Goal: Task Accomplishment & Management: Manage account settings

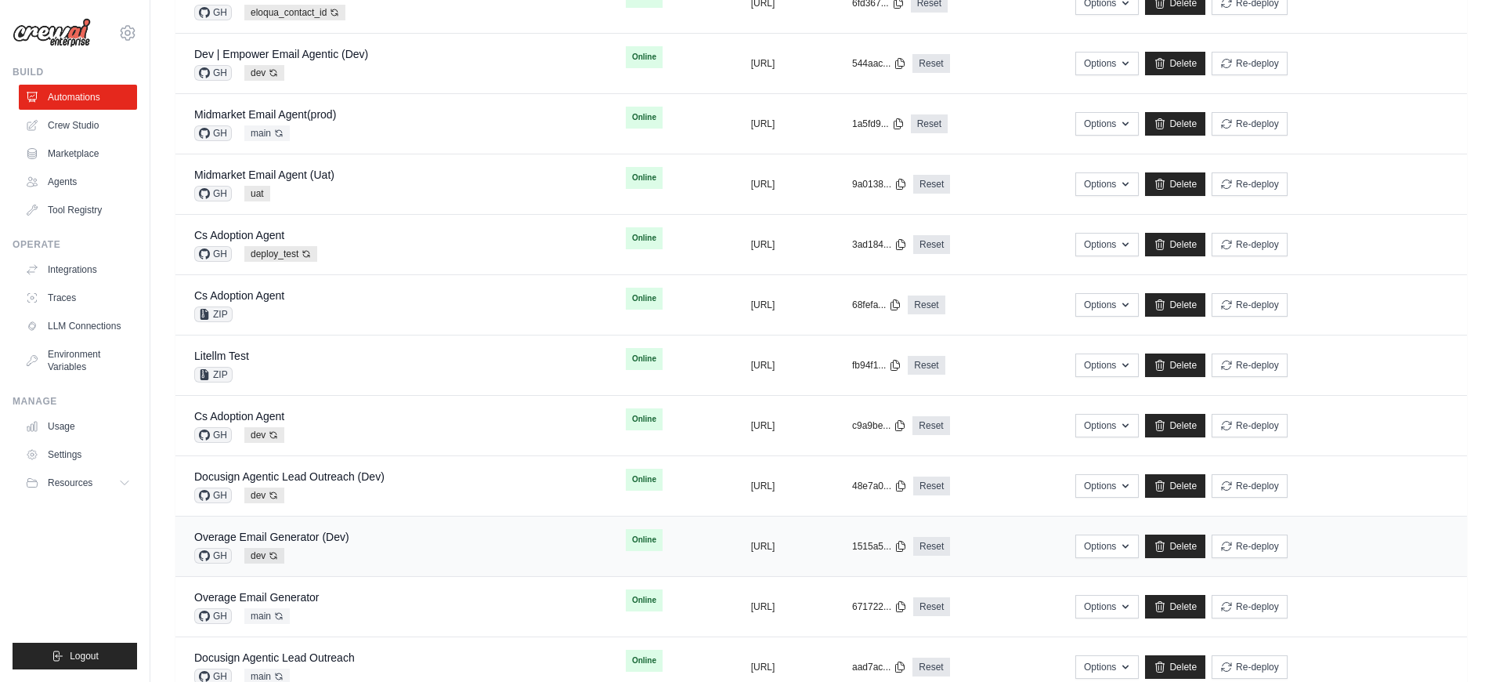
scroll to position [458, 0]
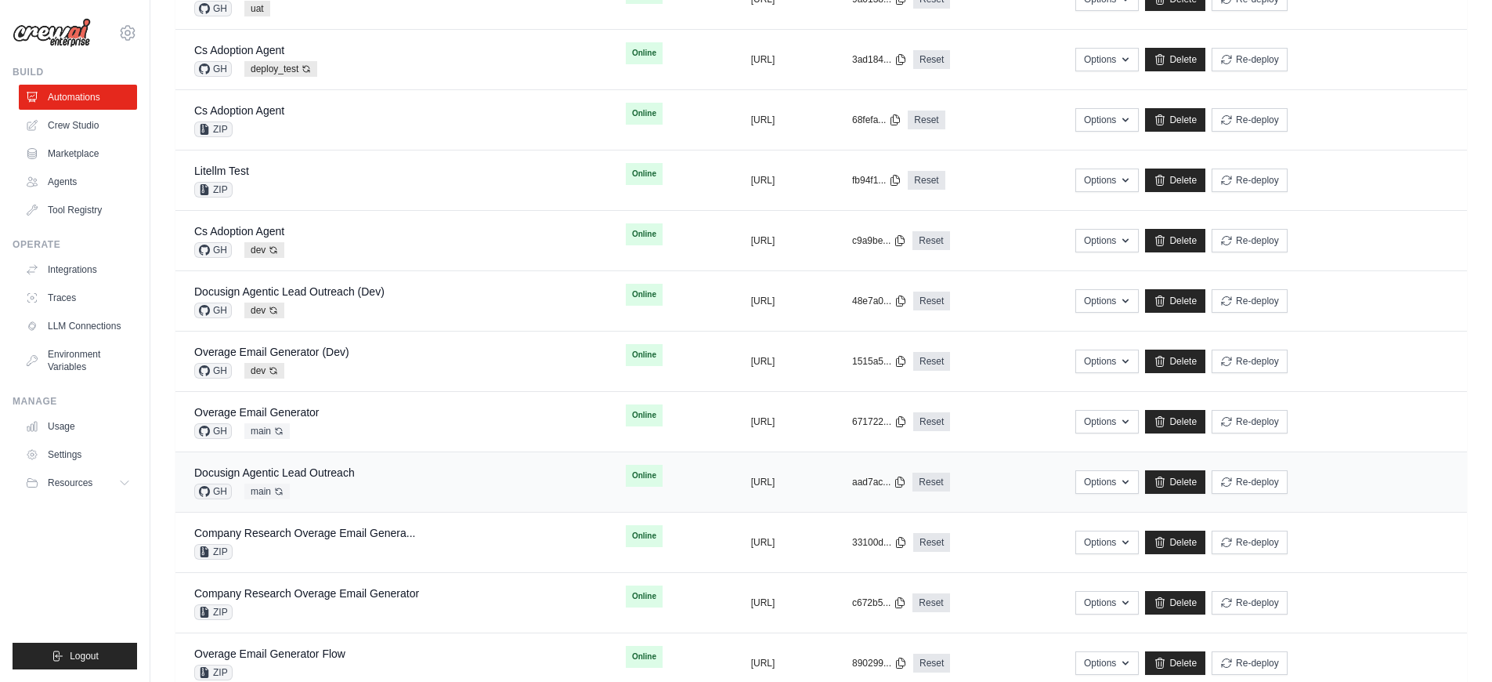
click at [343, 488] on div "GH main Auto-deploy enabled" at bounding box center [274, 491] width 161 height 16
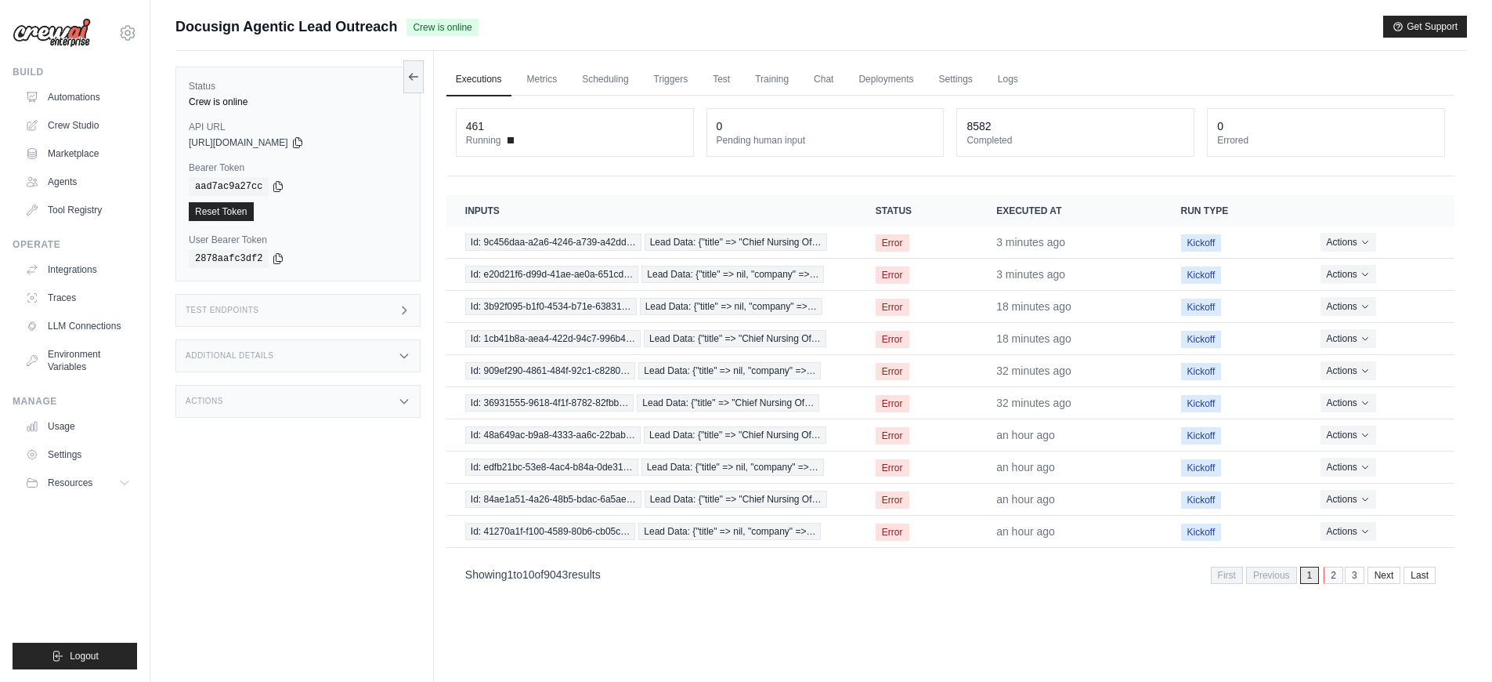
click at [1326, 574] on link "2" at bounding box center [1334, 574] width 20 height 17
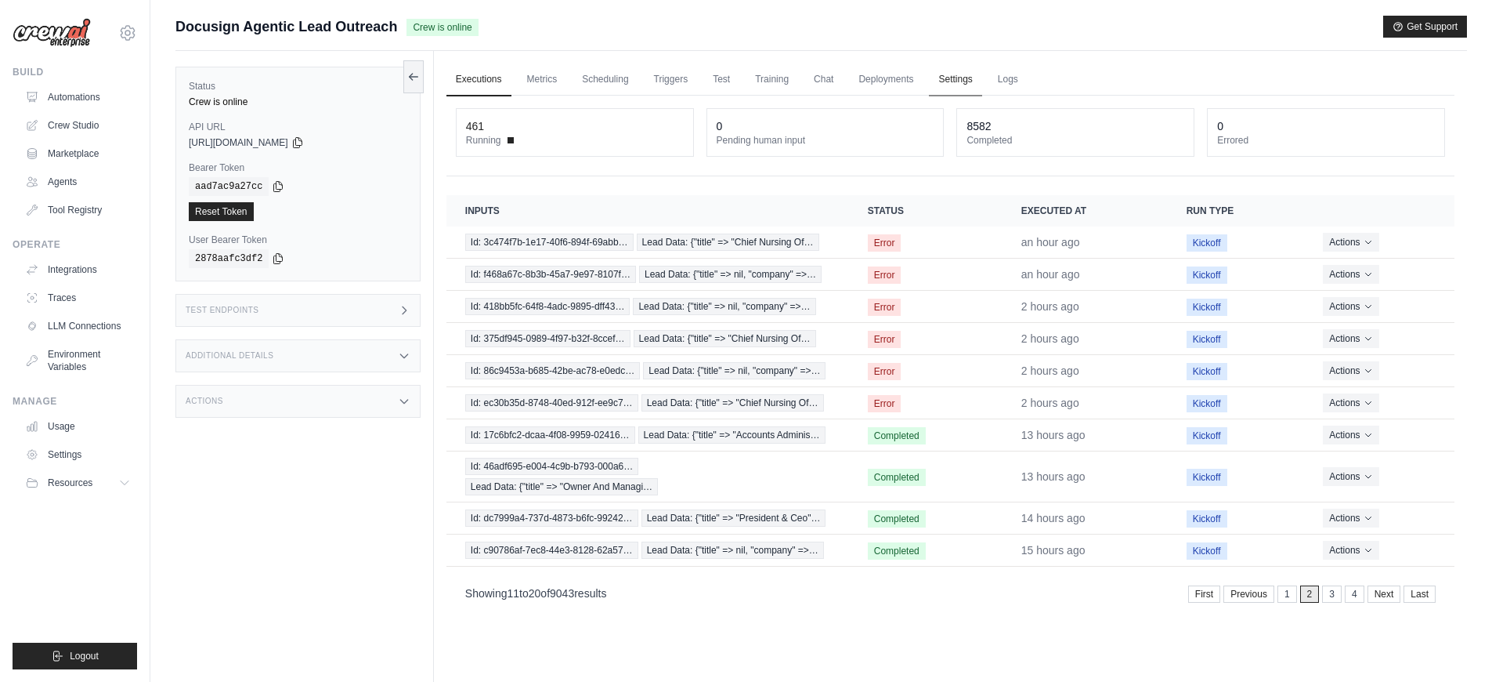
click at [944, 74] on link "Settings" at bounding box center [955, 79] width 52 height 33
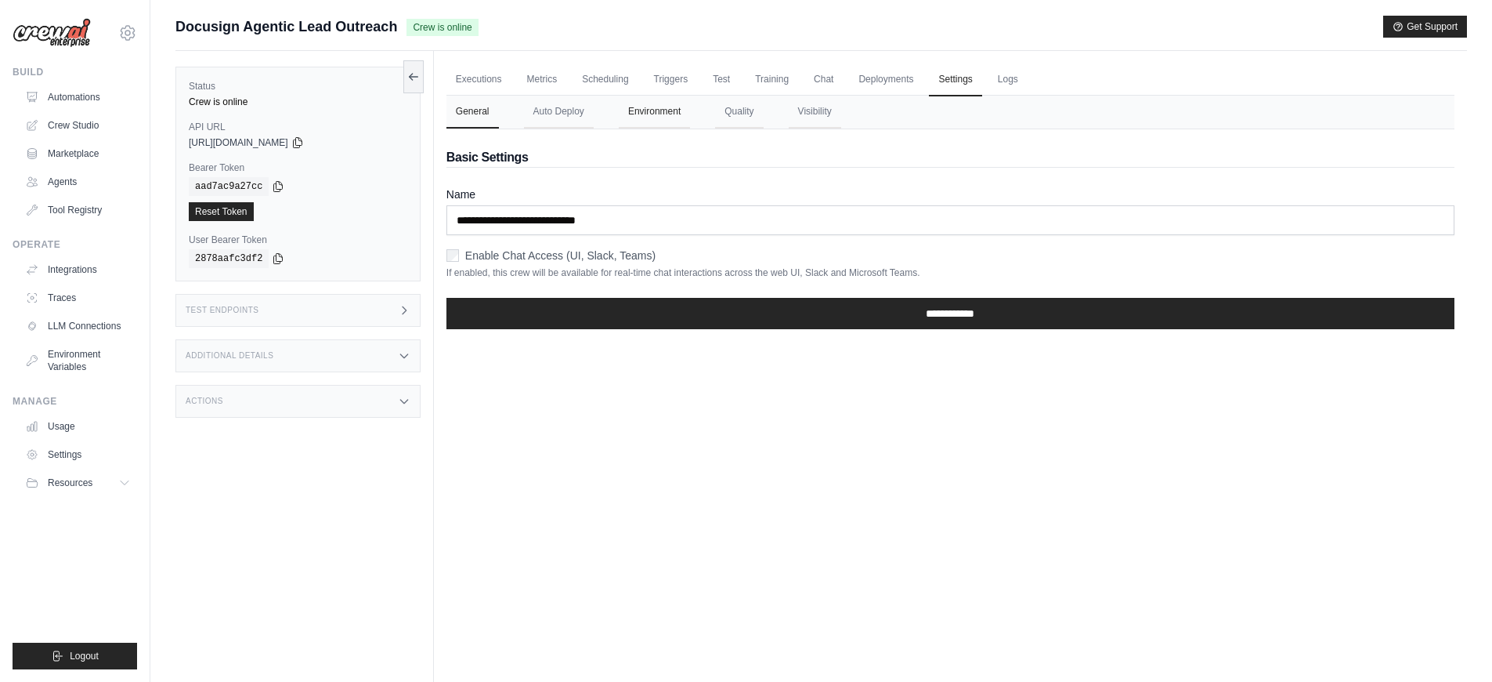
click at [635, 118] on button "Environment" at bounding box center [654, 112] width 71 height 33
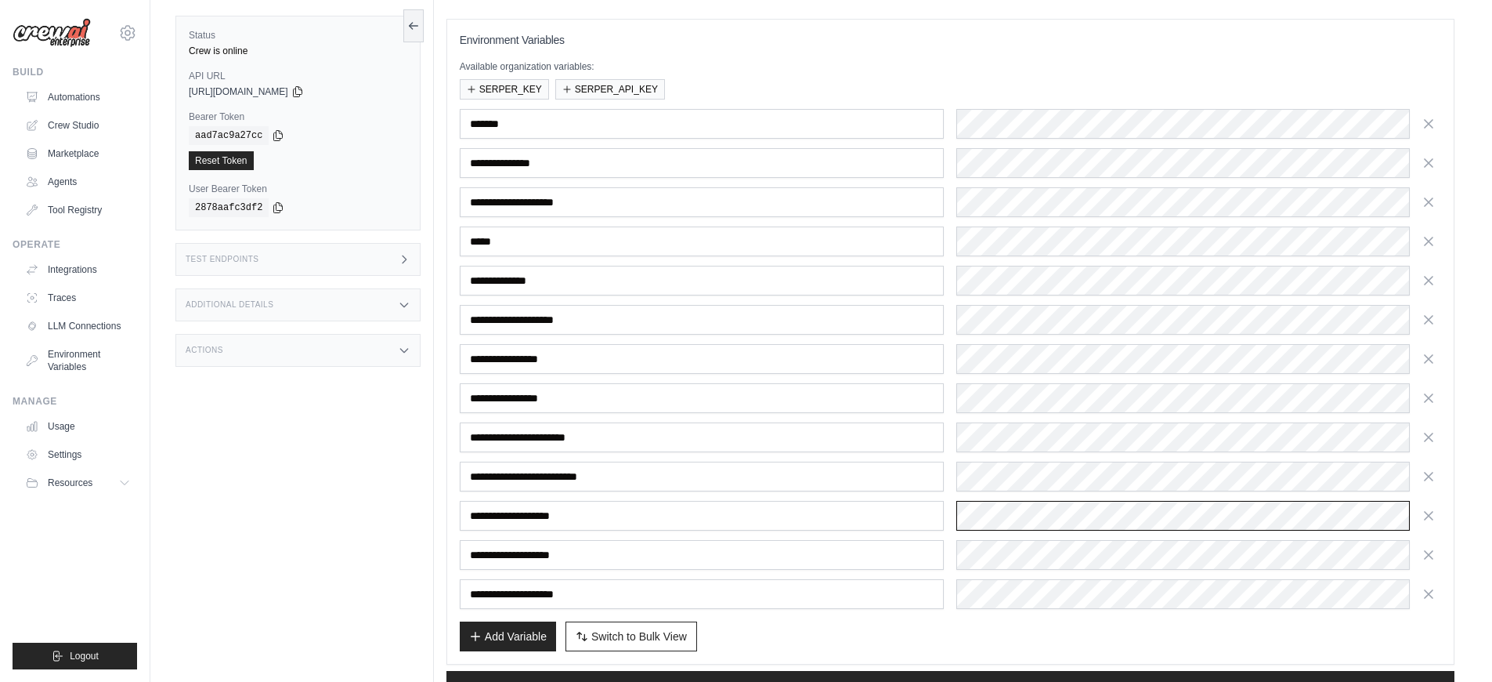
scroll to position [212, 0]
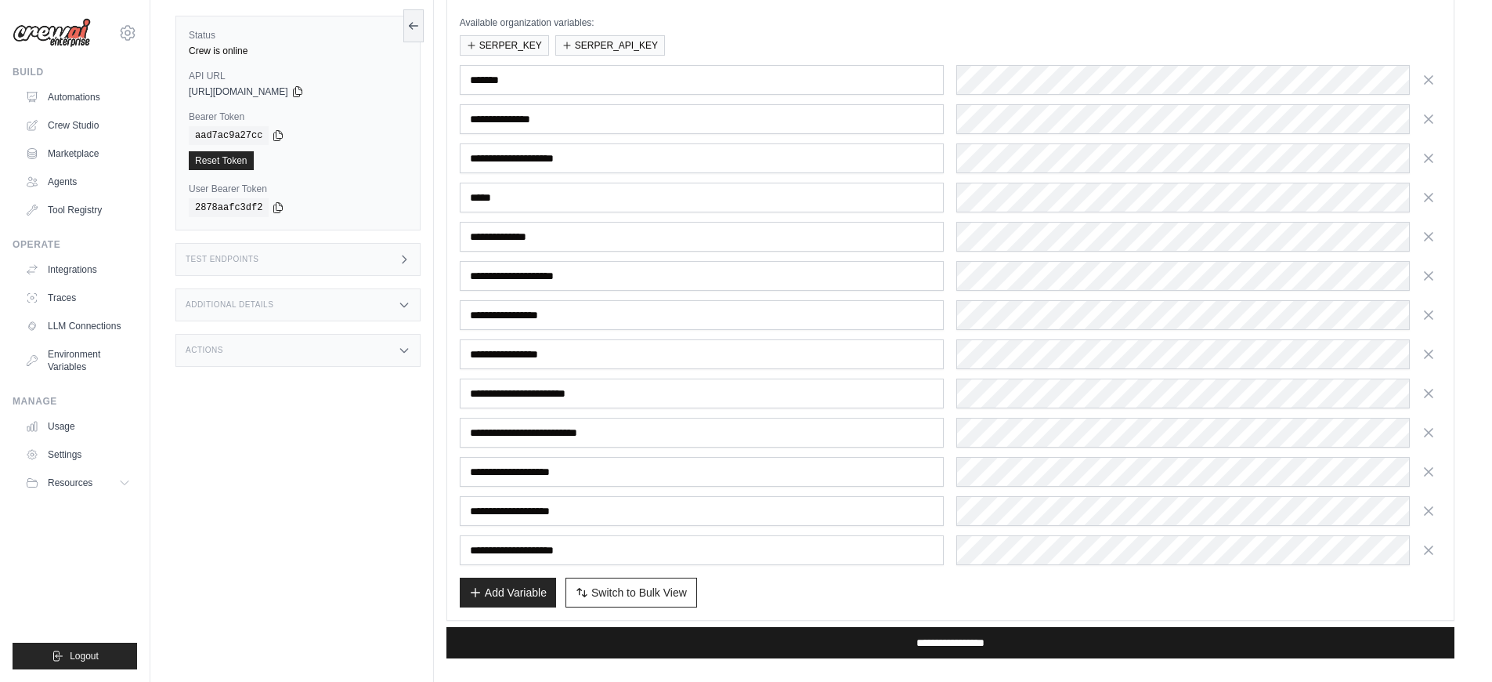
click at [807, 642] on input "**********" at bounding box center [951, 642] width 1008 height 31
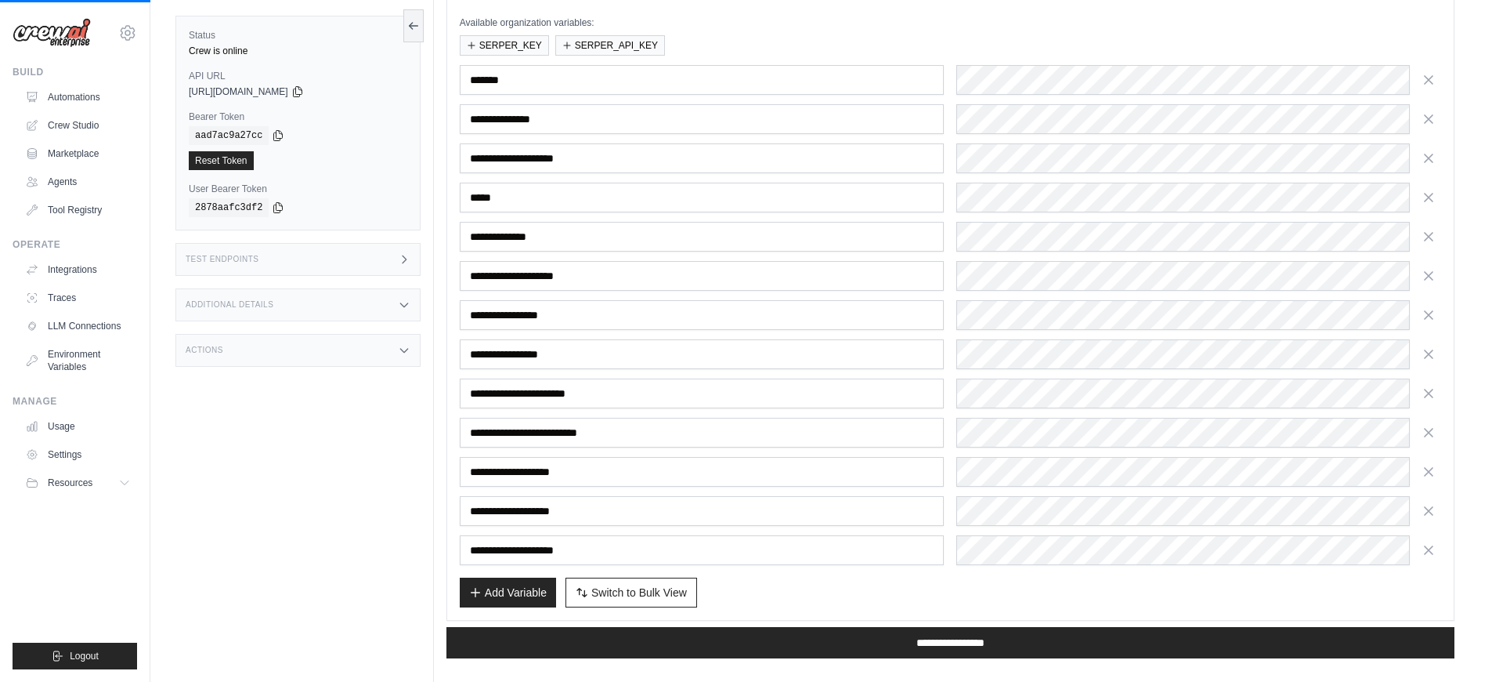
scroll to position [0, 0]
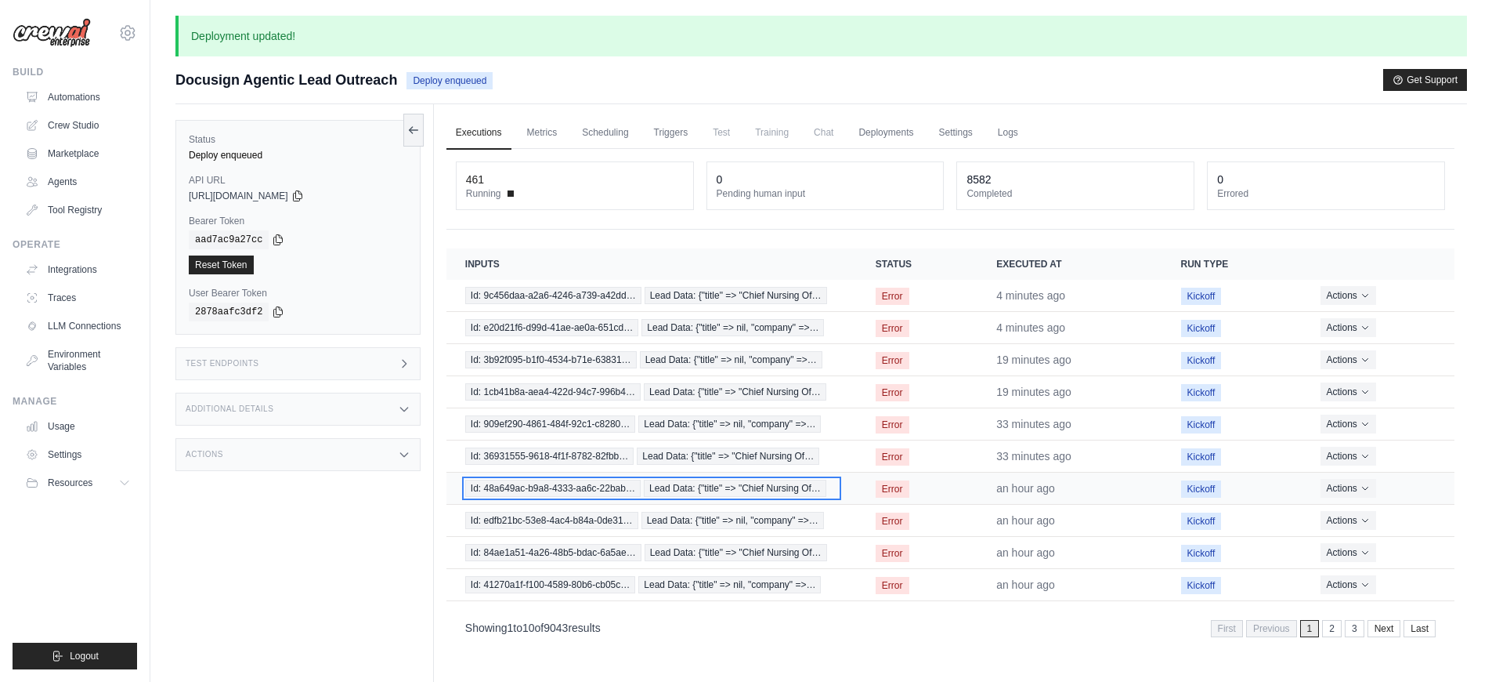
click at [593, 487] on span "Id: 48a649ac-b9a8-4333-aa6c-22bab…" at bounding box center [552, 487] width 175 height 17
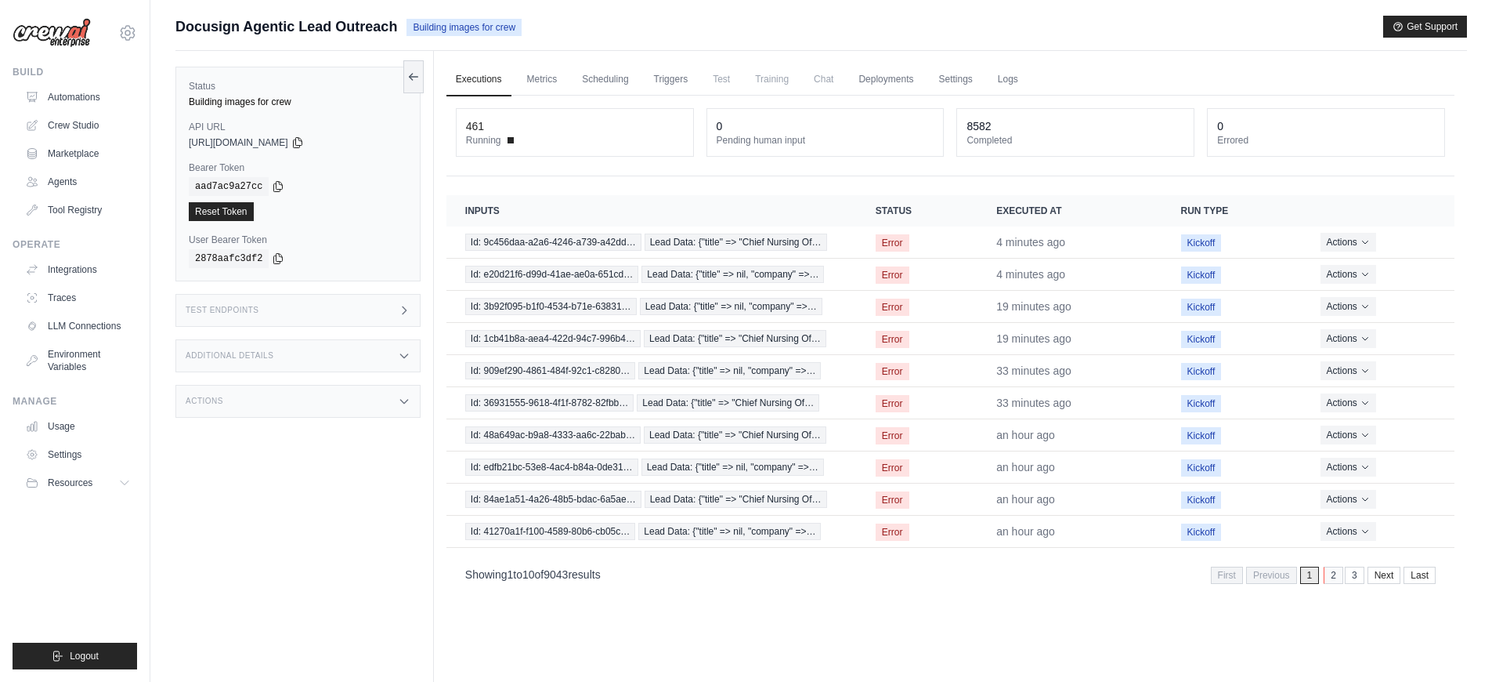
click at [1330, 580] on link "2" at bounding box center [1334, 574] width 20 height 17
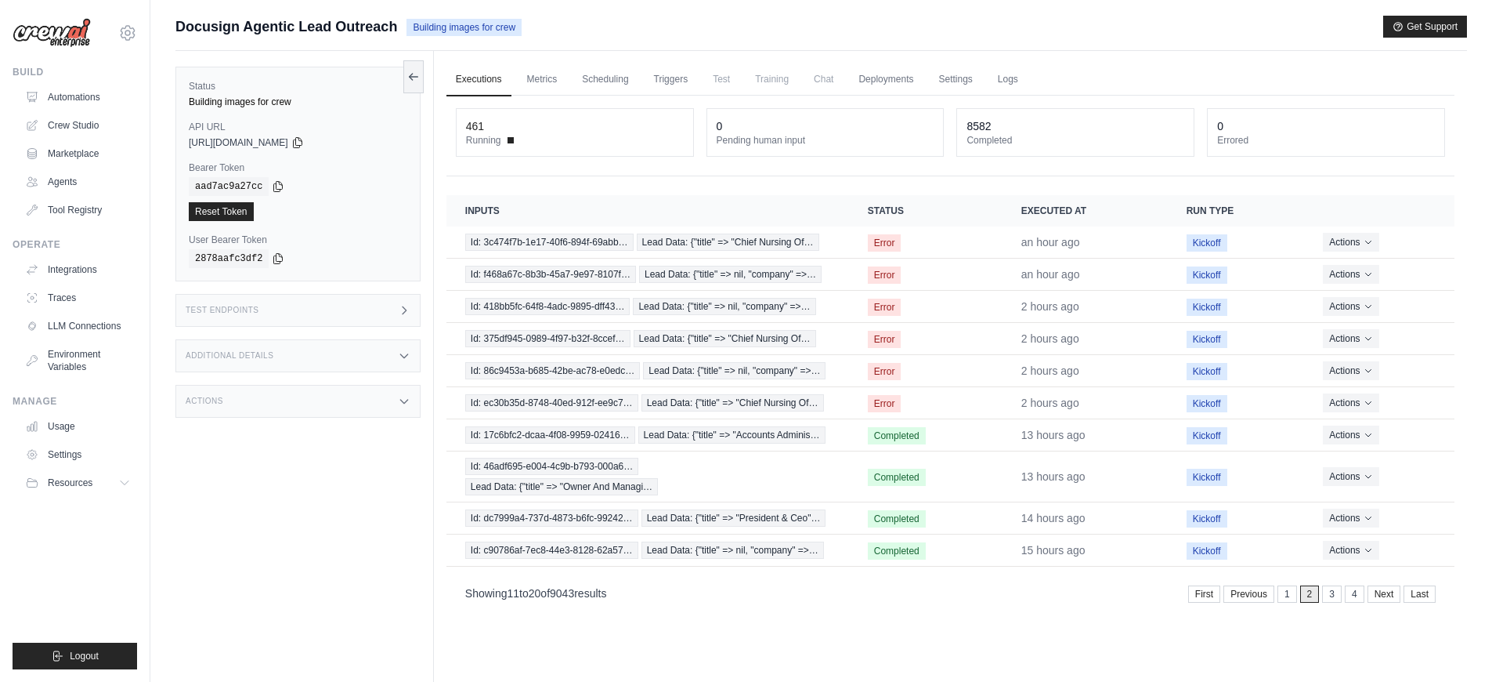
click at [1297, 595] on div "First Previous 1 2 3 4 Next Last" at bounding box center [1312, 593] width 248 height 17
click at [1294, 596] on link "1" at bounding box center [1289, 593] width 20 height 17
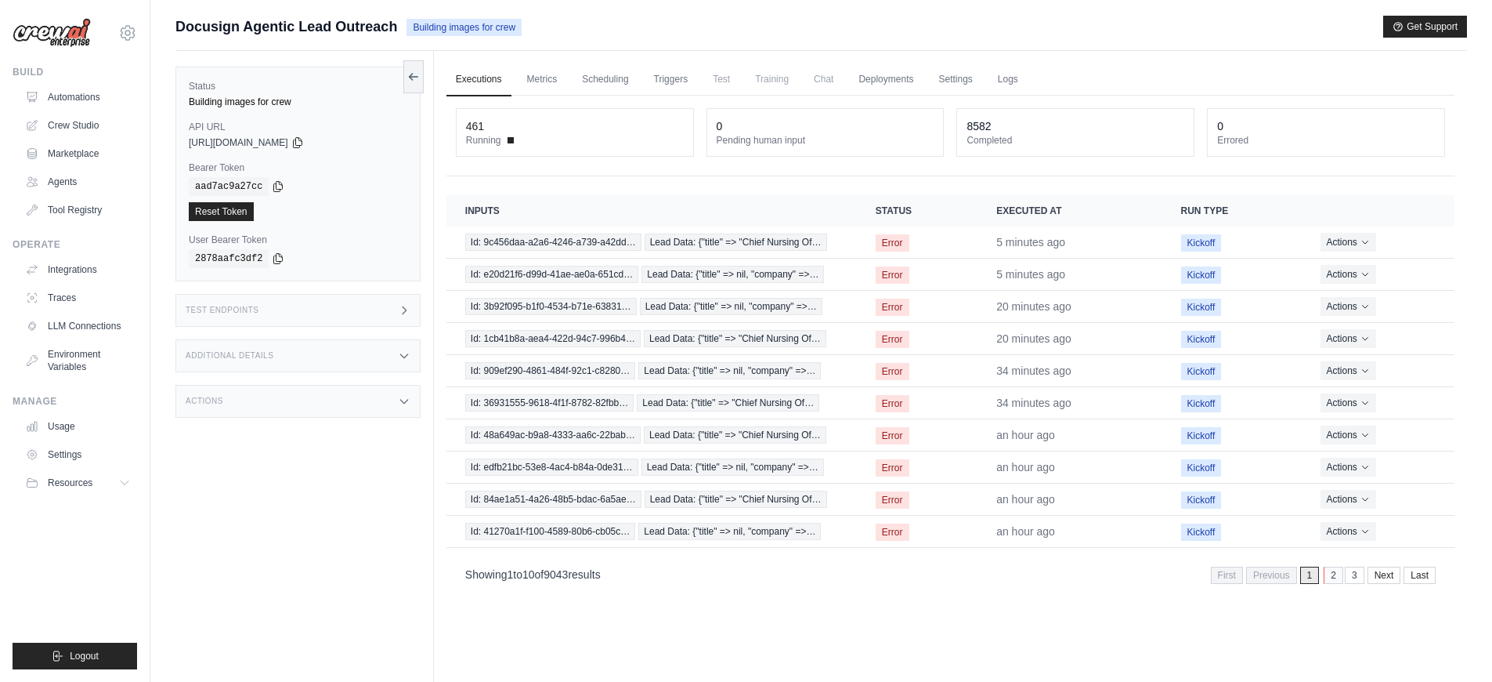
click at [1334, 581] on link "2" at bounding box center [1334, 574] width 20 height 17
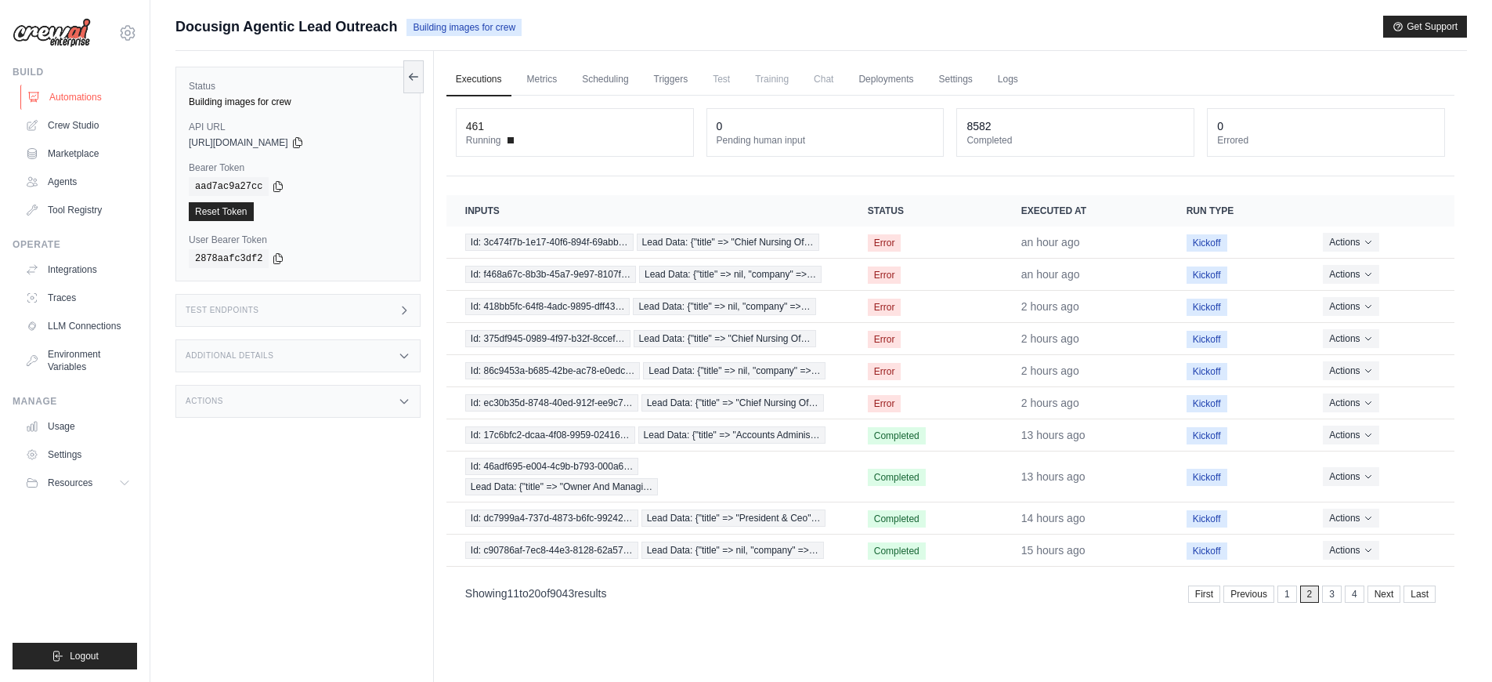
click at [83, 106] on link "Automations" at bounding box center [79, 97] width 118 height 25
